Goal: Use online tool/utility

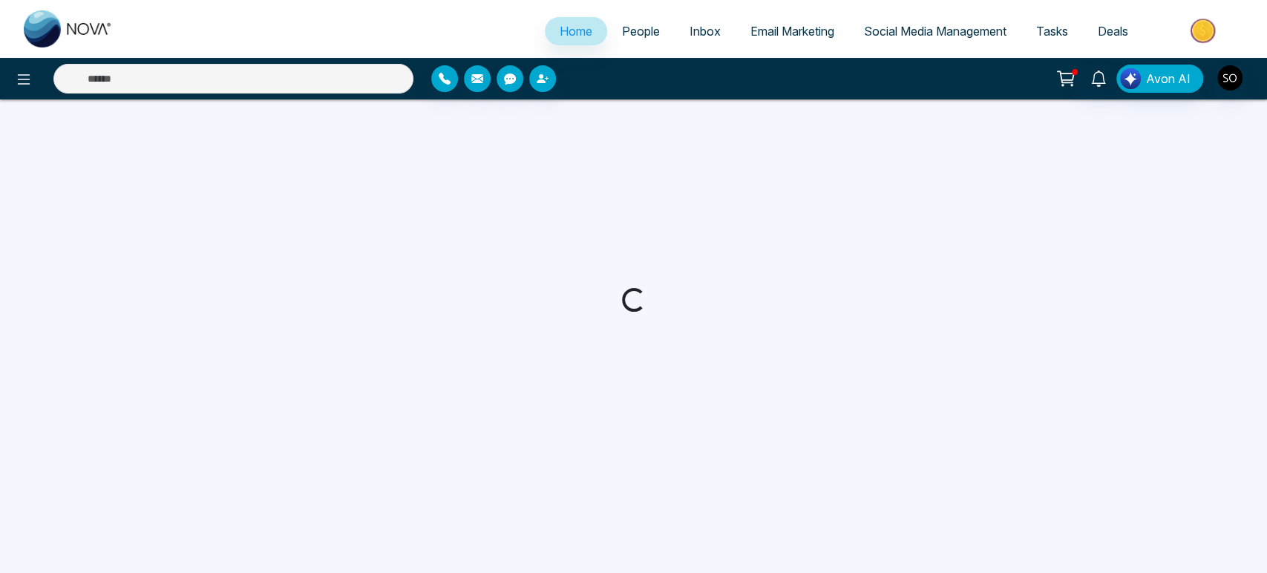
select select "*"
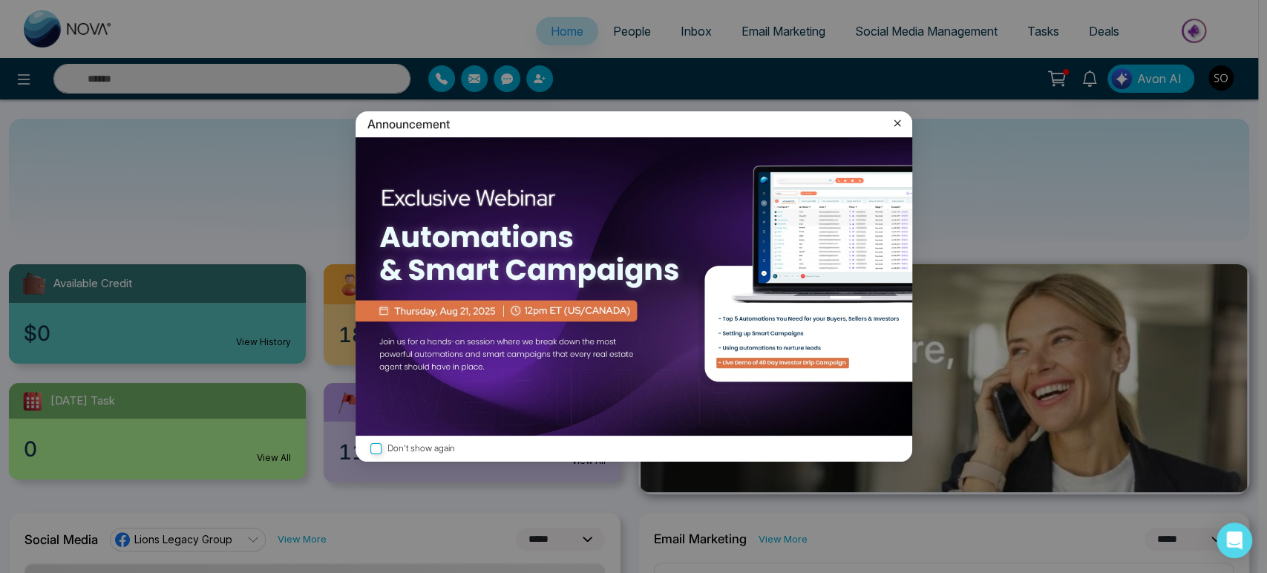
click at [890, 122] on icon at bounding box center [897, 123] width 15 height 15
